Goal: Use online tool/utility: Utilize a website feature to perform a specific function

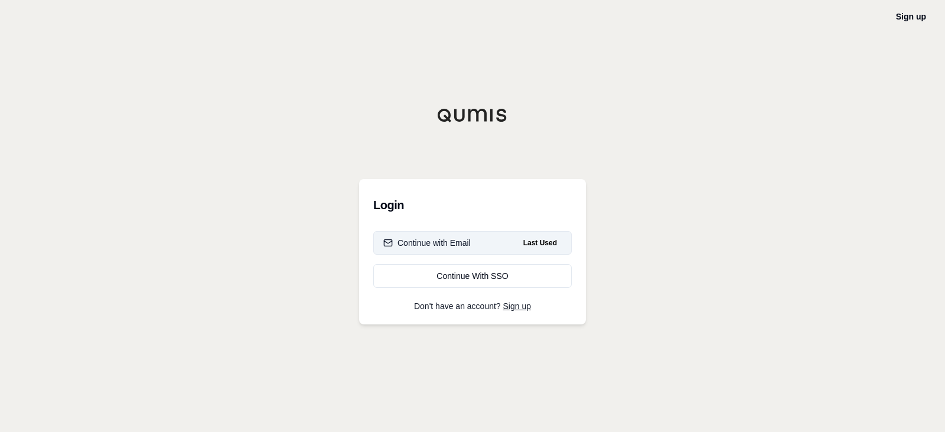
click at [471, 245] on button "Continue with Email Last Used" at bounding box center [472, 243] width 198 height 24
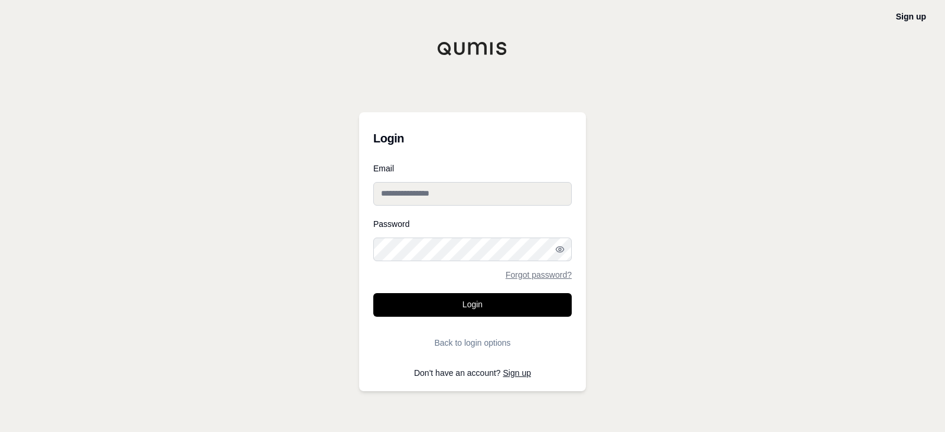
click at [432, 204] on input "Email" at bounding box center [472, 194] width 198 height 24
type input "**********"
click at [373, 293] on button "Login" at bounding box center [472, 305] width 198 height 24
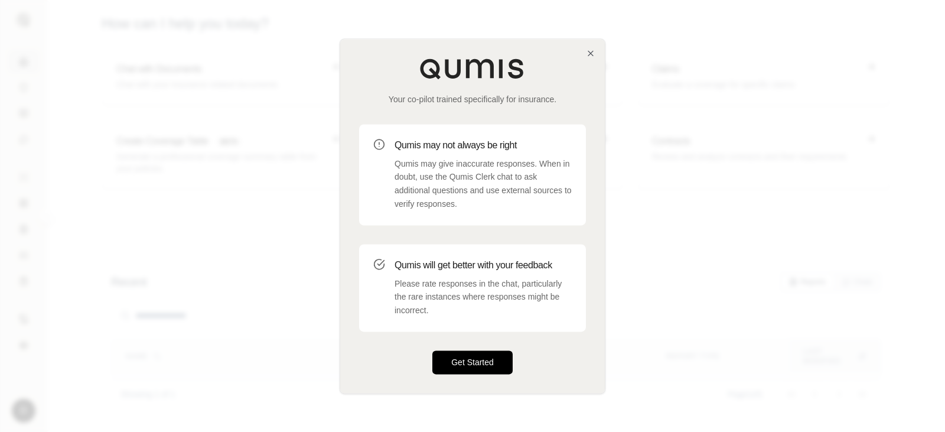
click at [478, 359] on button "Get Started" at bounding box center [472, 362] width 80 height 24
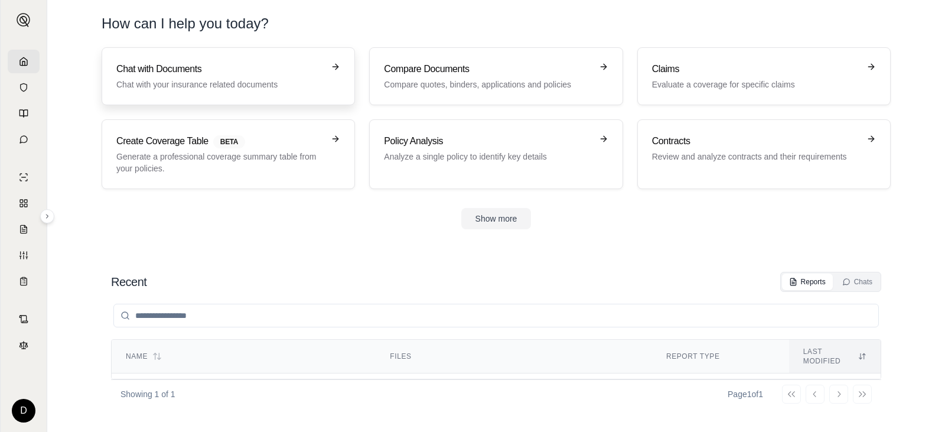
click at [262, 79] on p "Chat with your insurance related documents" at bounding box center [219, 85] width 207 height 12
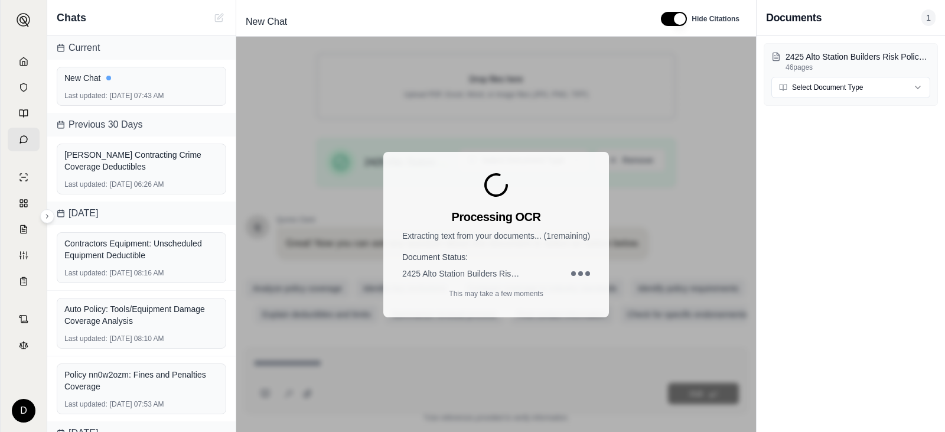
scroll to position [206, 0]
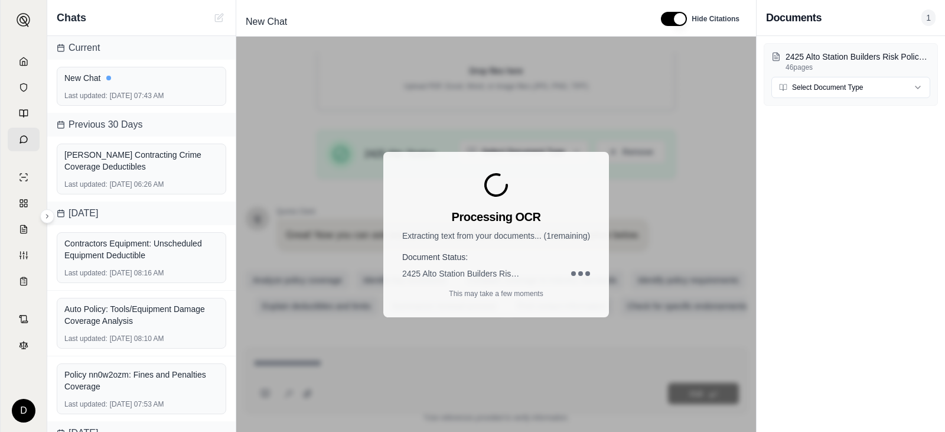
click at [565, 187] on div "Processing OCR Extracting text from your documents... ( 1 remaining) Document S…" at bounding box center [496, 234] width 226 height 165
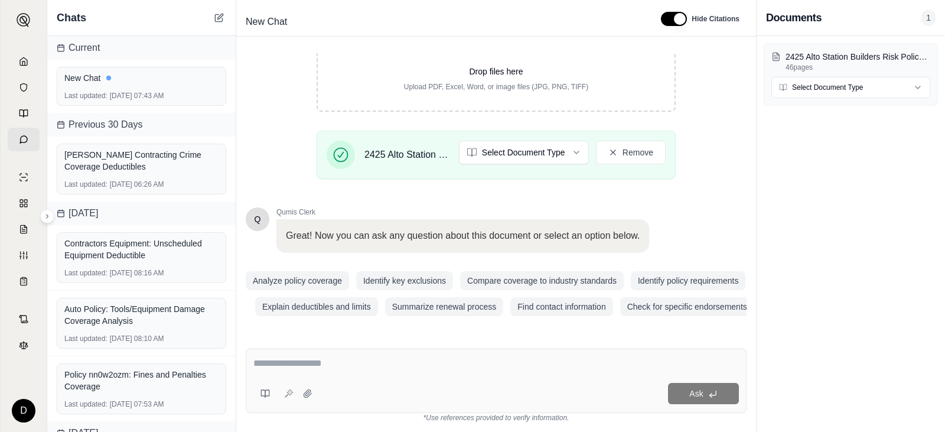
scroll to position [215, 0]
type textarea "*"
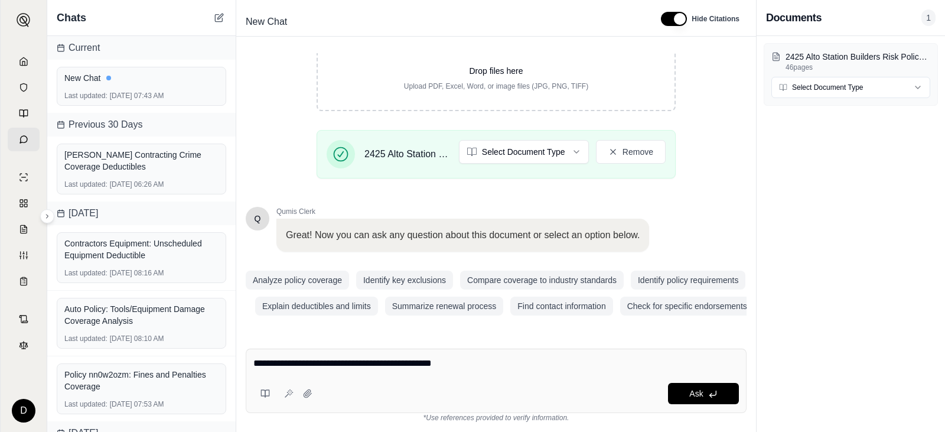
type textarea "**********"
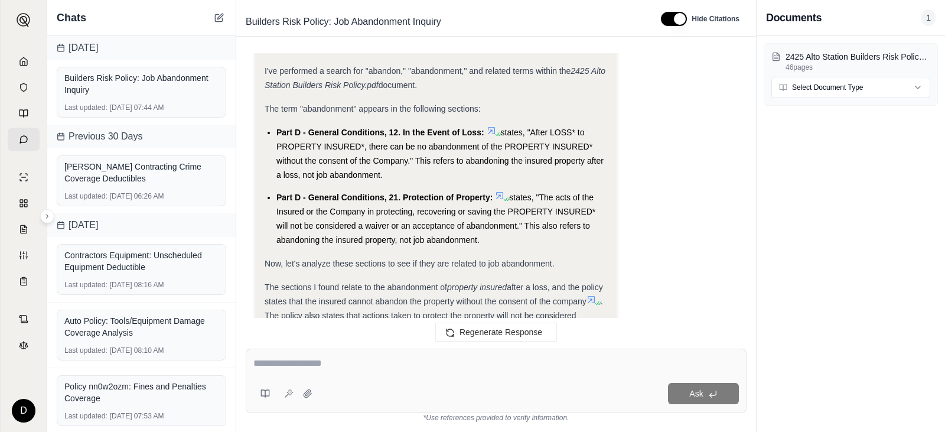
scroll to position [315, 0]
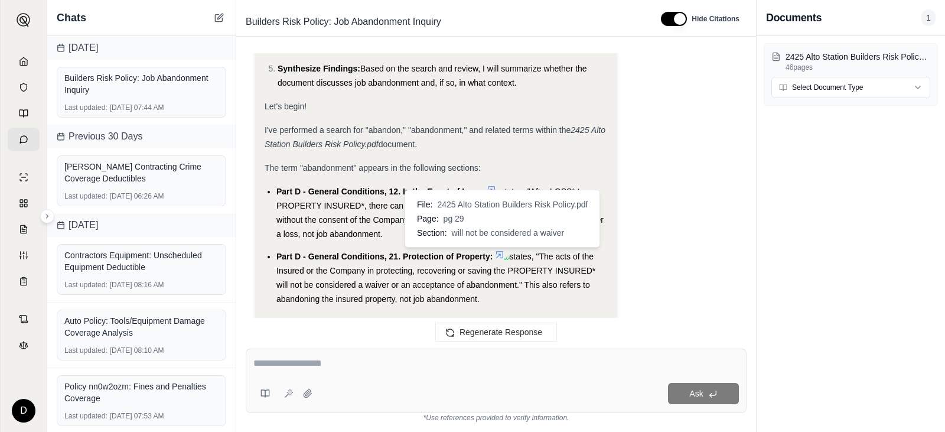
click at [500, 255] on icon at bounding box center [499, 254] width 7 height 7
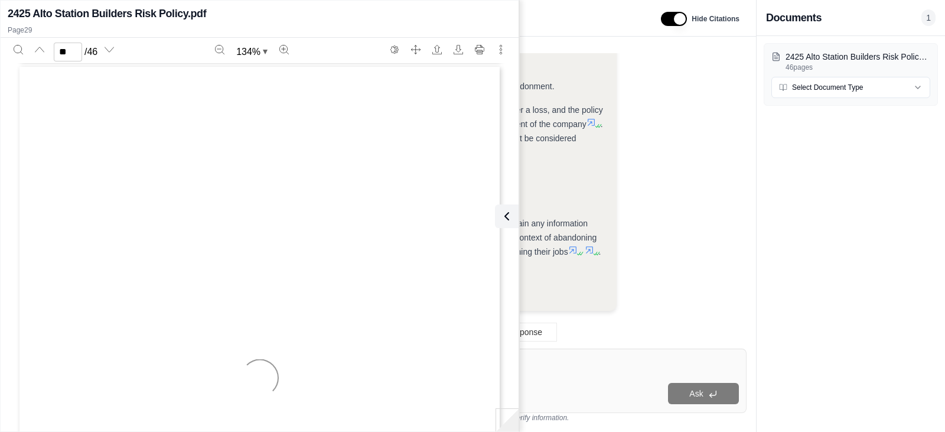
scroll to position [17578, 0]
click at [600, 353] on div "Ask" at bounding box center [496, 381] width 501 height 64
click at [617, 382] on div "Ask" at bounding box center [496, 394] width 486 height 24
click at [17, 45] on icon "Search" at bounding box center [18, 49] width 9 height 9
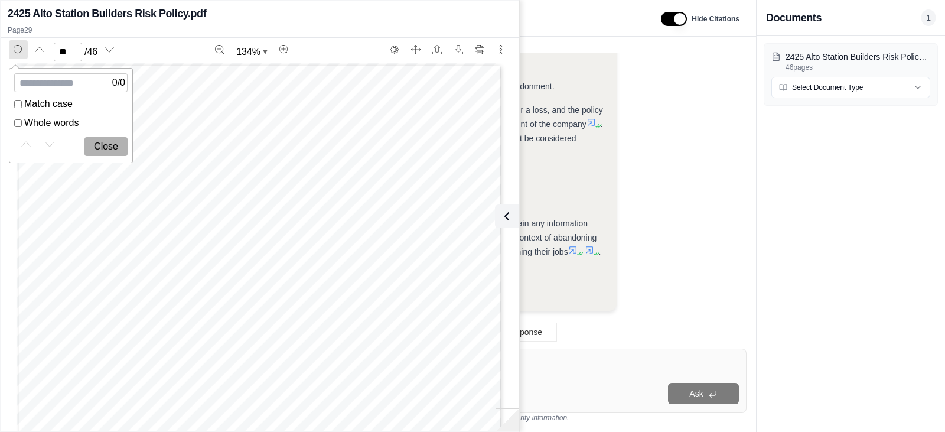
click at [18, 46] on icon "Search" at bounding box center [18, 49] width 9 height 9
click at [799, 213] on div "2425 Alto Station Builders Risk Policy.pdf 46 pages Select Document Type" at bounding box center [851, 234] width 188 height 396
type input "**"
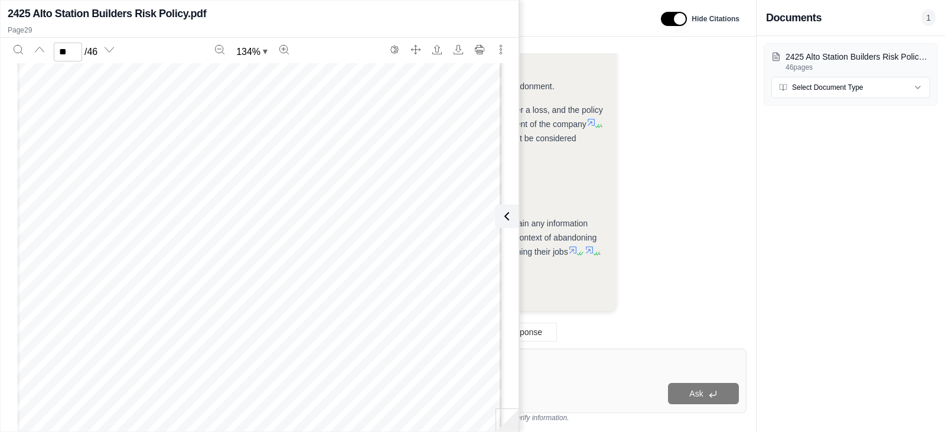
click at [577, 364] on textarea at bounding box center [496, 363] width 486 height 14
type textarea "**********"
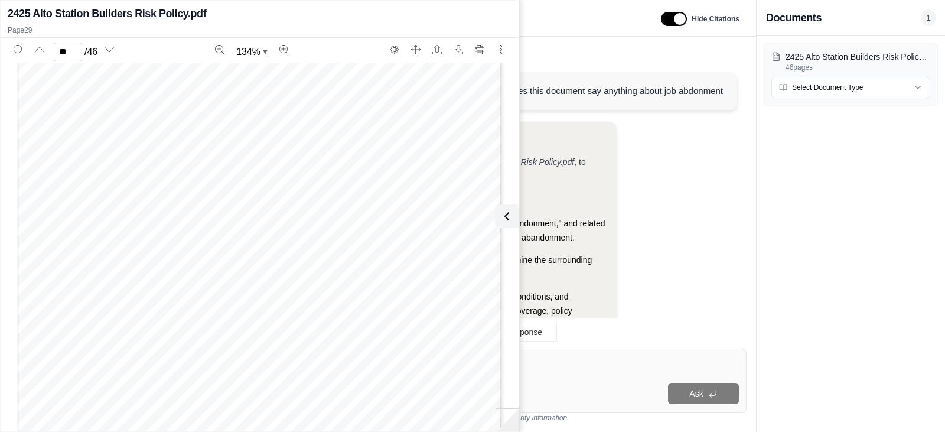
scroll to position [1558, 0]
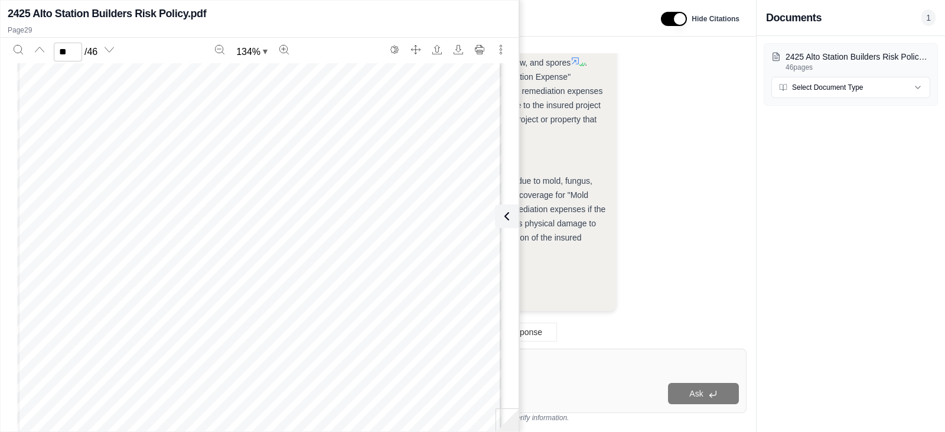
click at [576, 198] on span ". However, the policy includes an extension of coverage for "Mold Remediation E…" at bounding box center [427, 202] width 324 height 24
click at [511, 213] on icon at bounding box center [504, 216] width 14 height 14
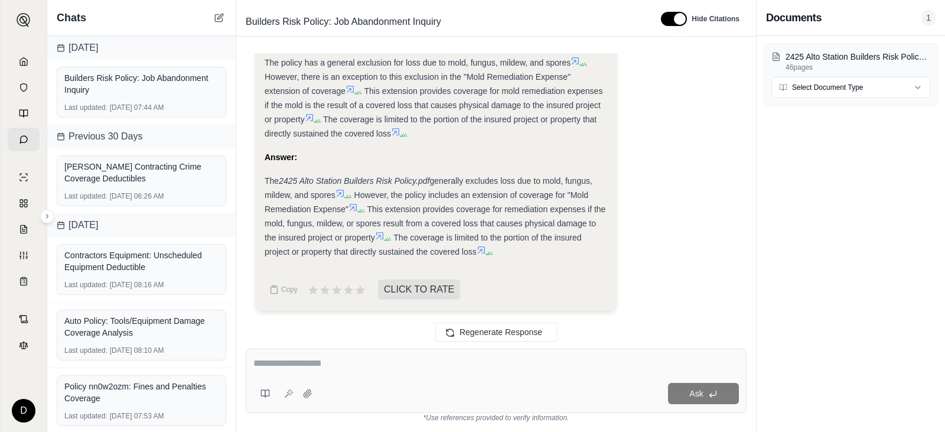
click at [363, 369] on textarea at bounding box center [496, 363] width 486 height 14
type textarea "**********"
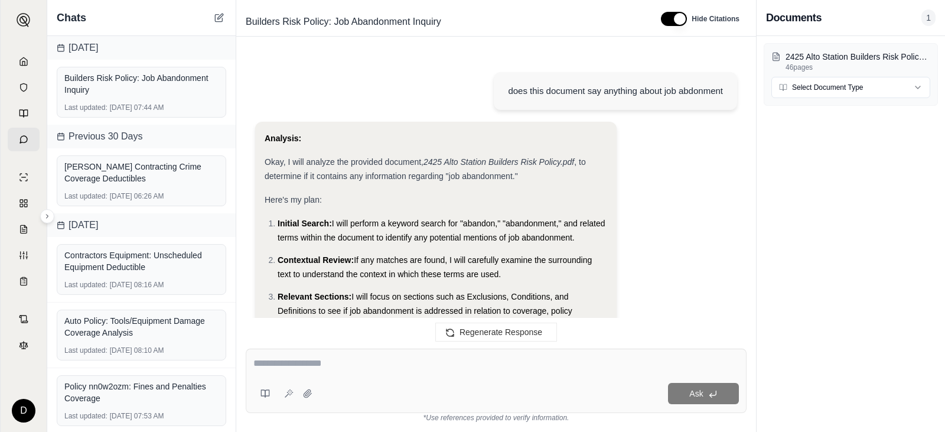
scroll to position [2904, 0]
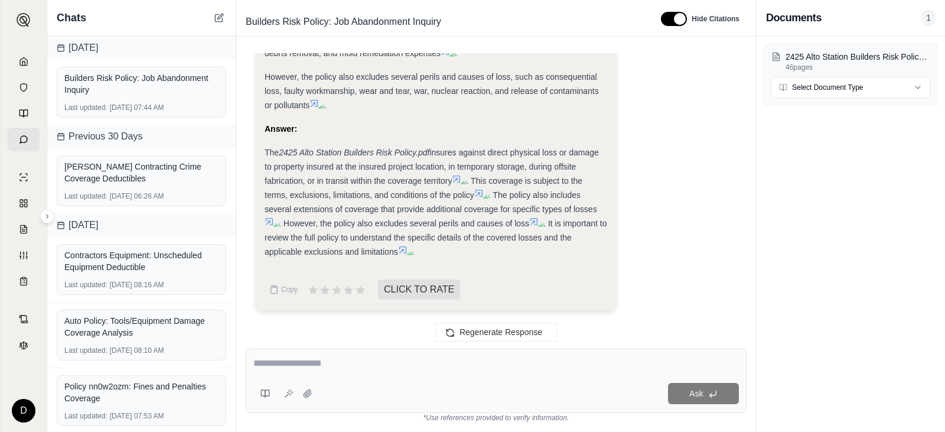
click at [379, 364] on textarea at bounding box center [496, 363] width 486 height 14
type textarea "**********"
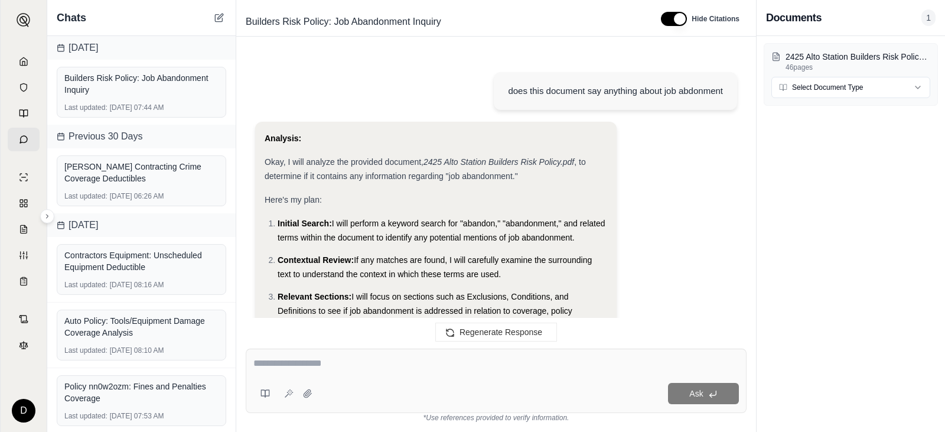
scroll to position [4071, 0]
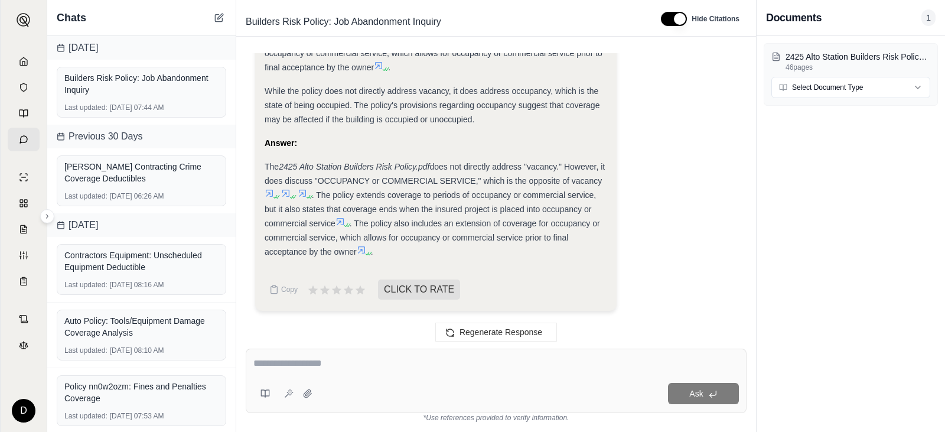
drag, startPoint x: 412, startPoint y: 356, endPoint x: 367, endPoint y: 146, distance: 213.9
click at [367, 146] on div "Answer:" at bounding box center [436, 143] width 343 height 14
click at [590, 235] on span ". The policy also includes an extension of coverage for occupancy or commercial…" at bounding box center [433, 238] width 336 height 38
